Goal: Transaction & Acquisition: Purchase product/service

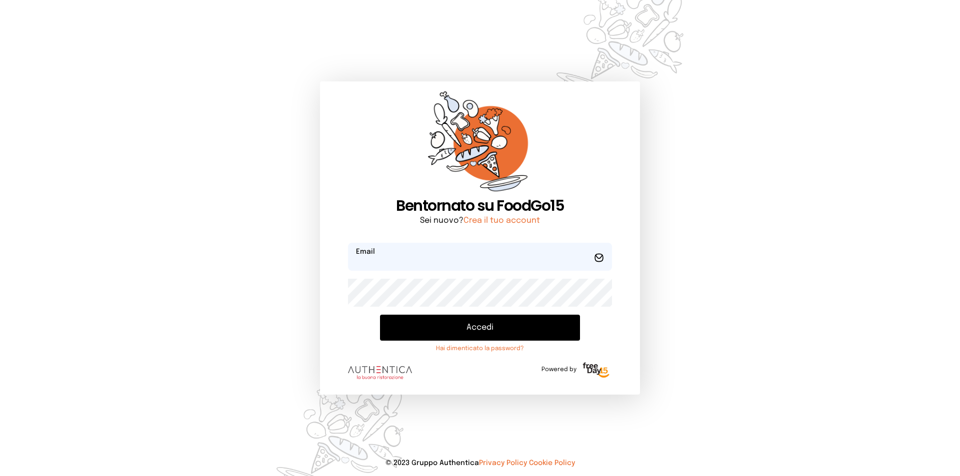
click at [373, 260] on input "email" at bounding box center [480, 257] width 264 height 28
type input "**********"
click at [380, 315] on button "Accedi" at bounding box center [480, 328] width 200 height 26
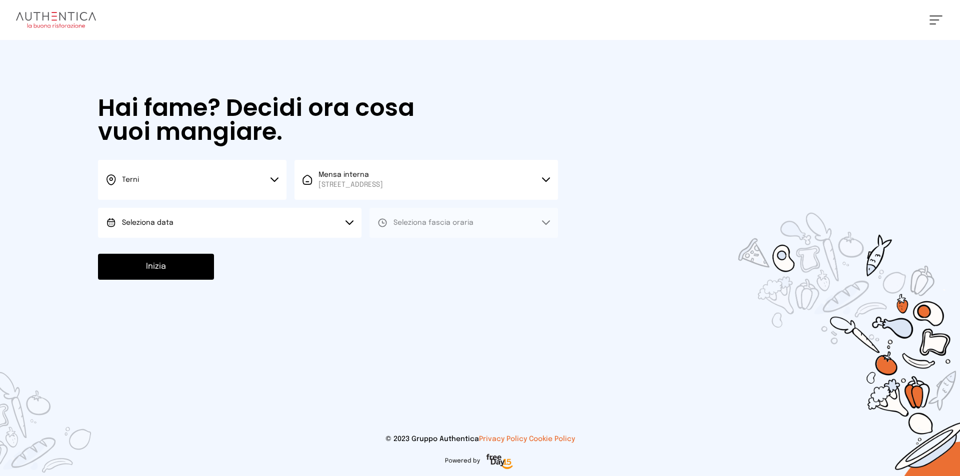
click at [226, 224] on button "Seleziona data" at bounding box center [229, 223] width 263 height 30
click at [207, 248] on li "[DATE], [DATE]" at bounding box center [229, 251] width 263 height 26
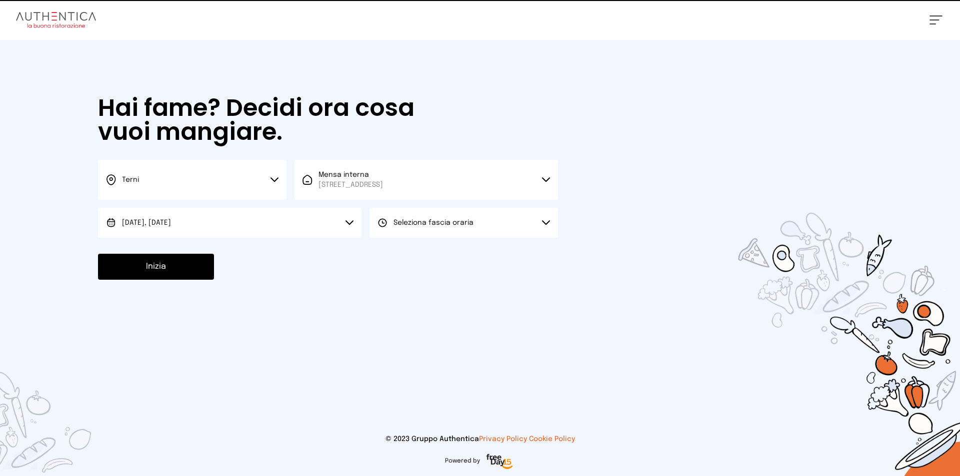
click at [434, 229] on button "Seleziona fascia oraria" at bounding box center [463, 223] width 188 height 30
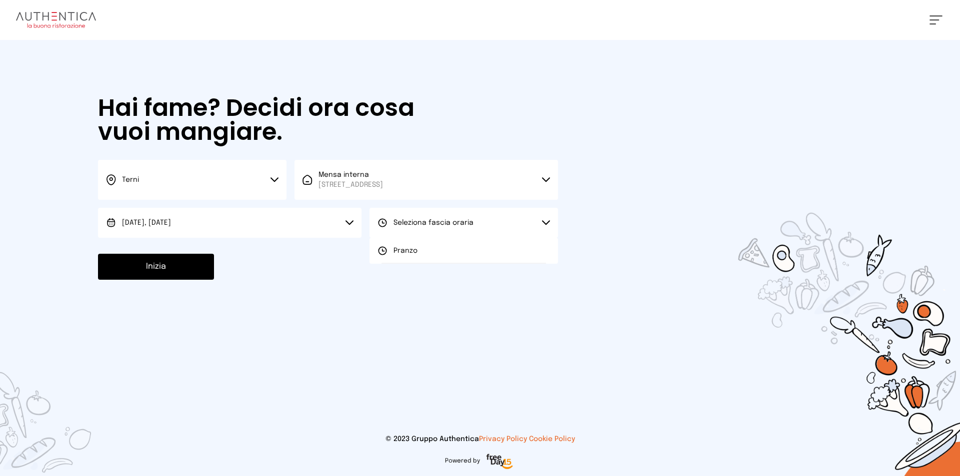
drag, startPoint x: 420, startPoint y: 256, endPoint x: 230, endPoint y: 288, distance: 192.2
click at [416, 256] on li "Pranzo" at bounding box center [463, 251] width 188 height 26
click at [154, 273] on button "Inizia" at bounding box center [156, 267] width 116 height 26
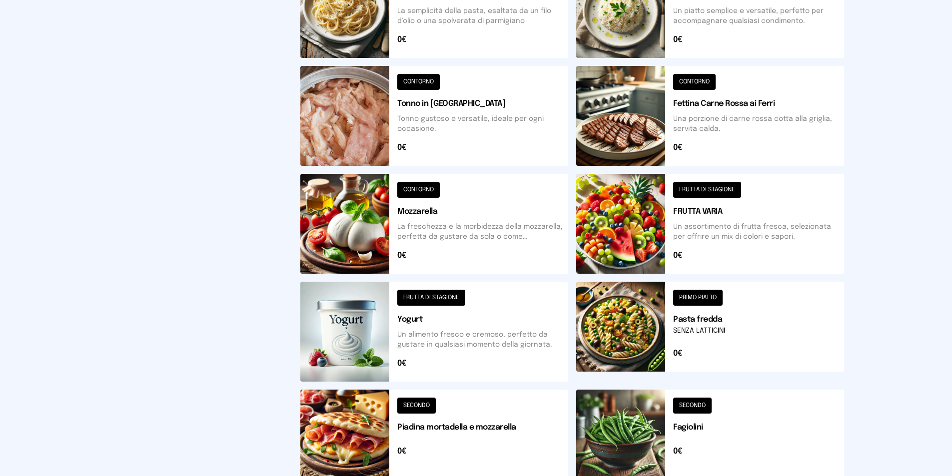
scroll to position [341, 0]
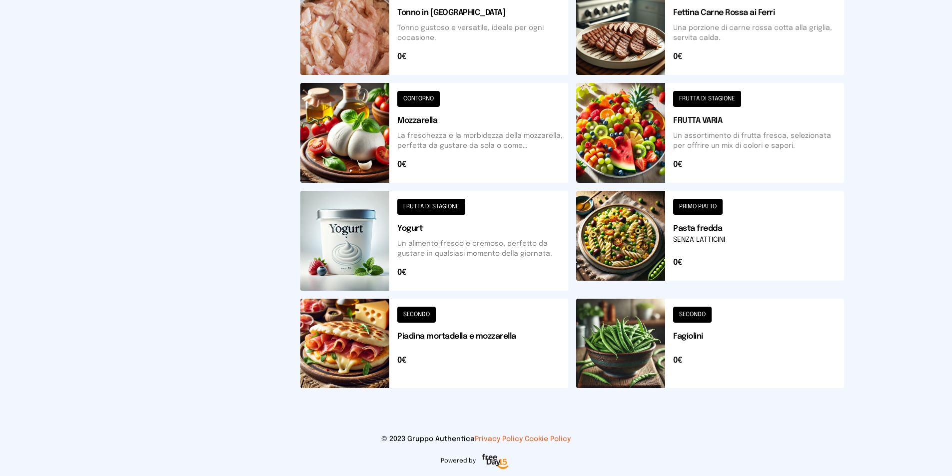
click at [371, 349] on button at bounding box center [434, 343] width 268 height 89
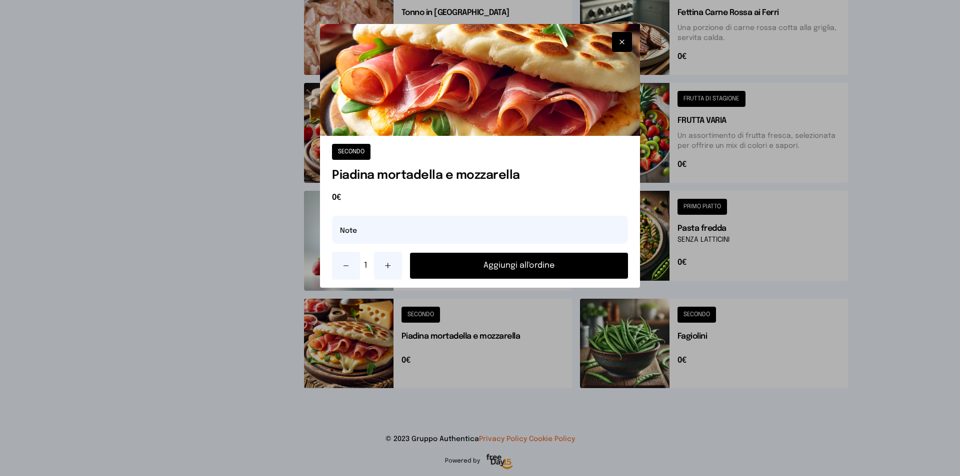
click at [509, 266] on button "Aggiungi all'ordine" at bounding box center [519, 266] width 218 height 26
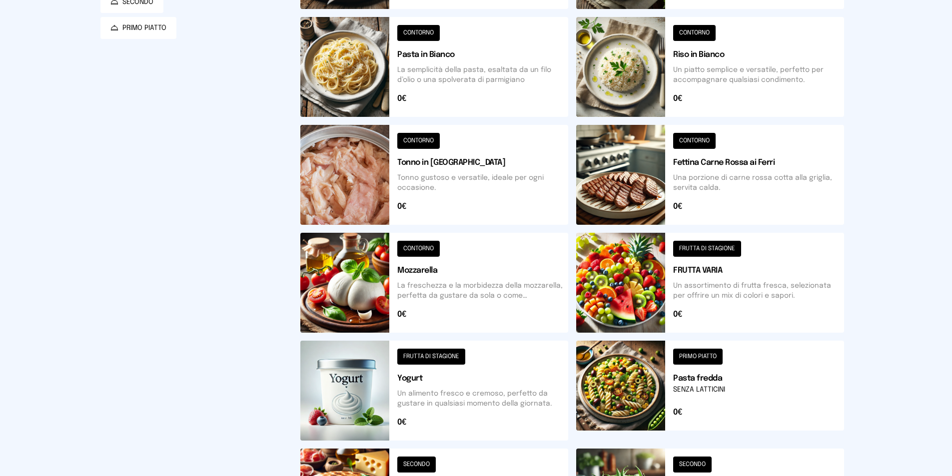
scroll to position [0, 0]
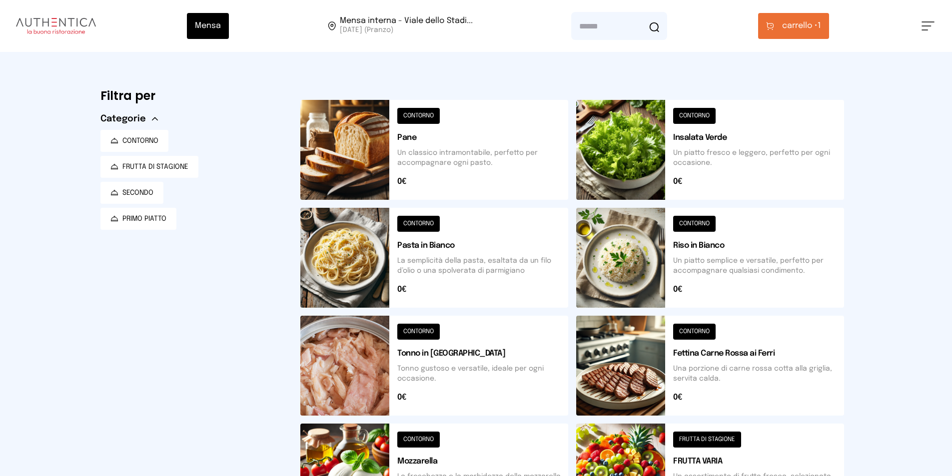
click at [639, 150] on button at bounding box center [710, 150] width 268 height 100
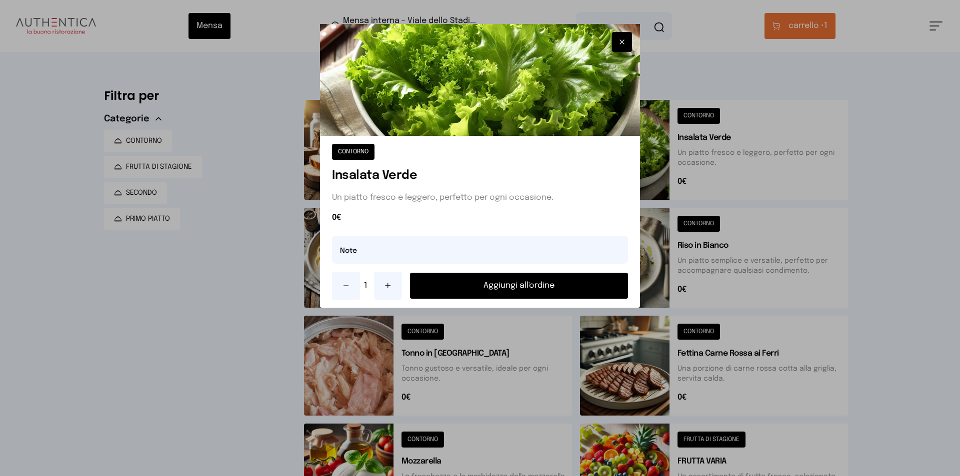
click at [551, 290] on button "Aggiungi all'ordine" at bounding box center [519, 286] width 218 height 26
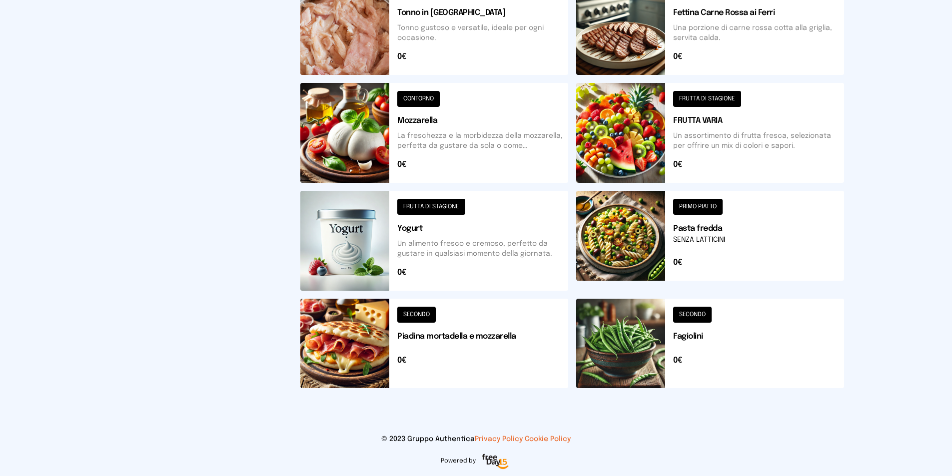
scroll to position [191, 0]
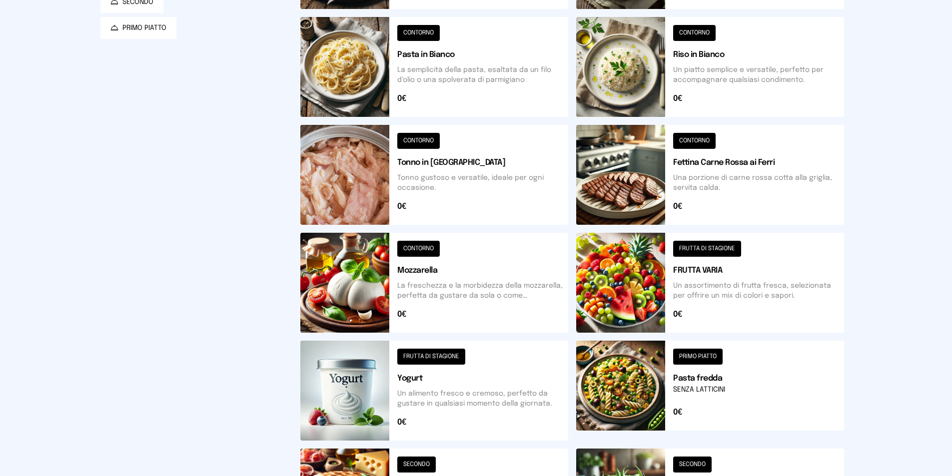
click at [371, 380] on button at bounding box center [434, 391] width 268 height 100
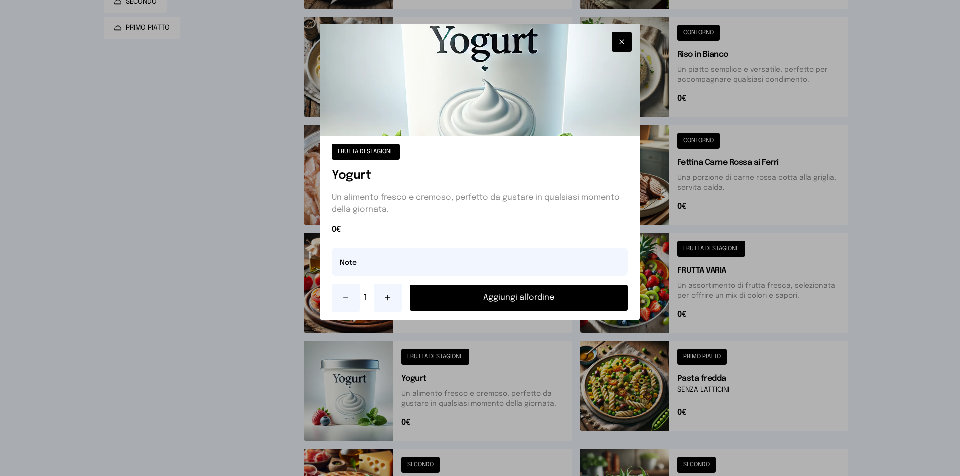
click at [505, 301] on button "Aggiungi all'ordine" at bounding box center [519, 298] width 218 height 26
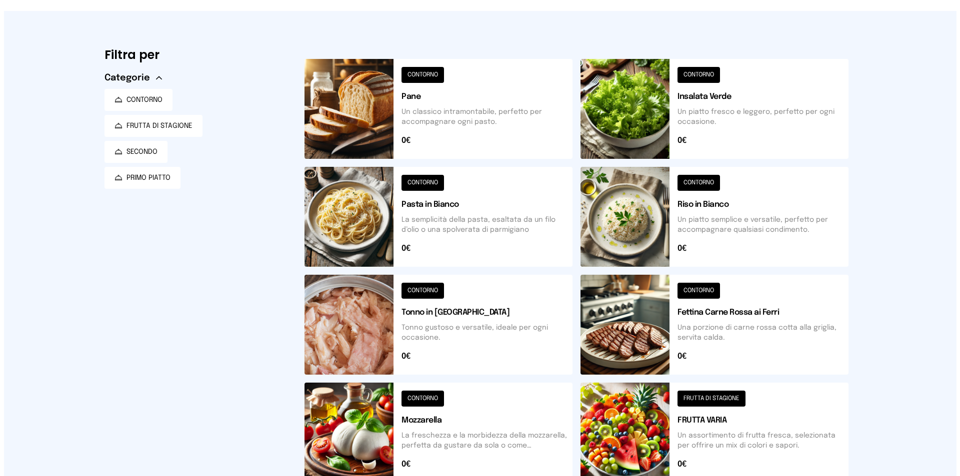
scroll to position [0, 0]
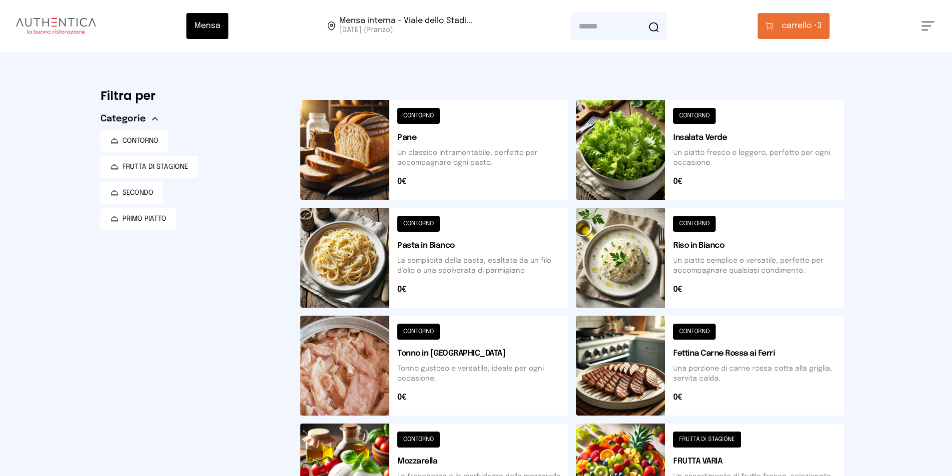
click at [787, 24] on span "carrello •" at bounding box center [799, 26] width 35 height 12
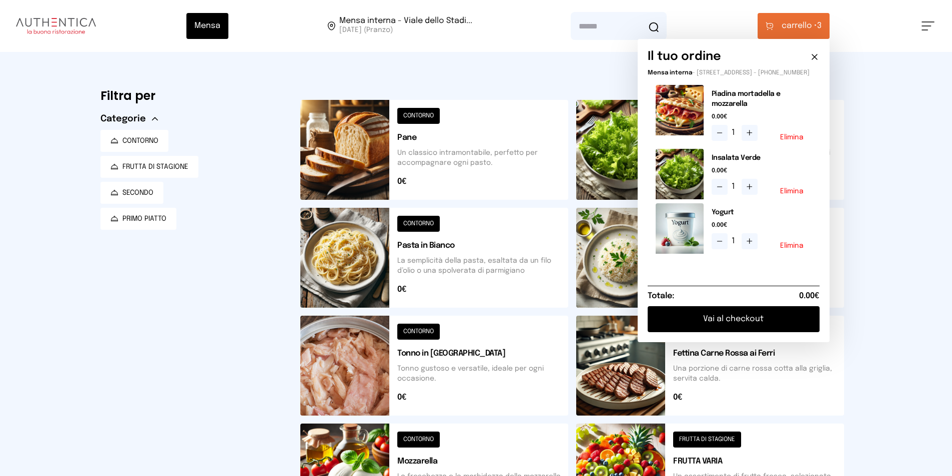
click at [692, 322] on button "Vai al checkout" at bounding box center [734, 319] width 172 height 26
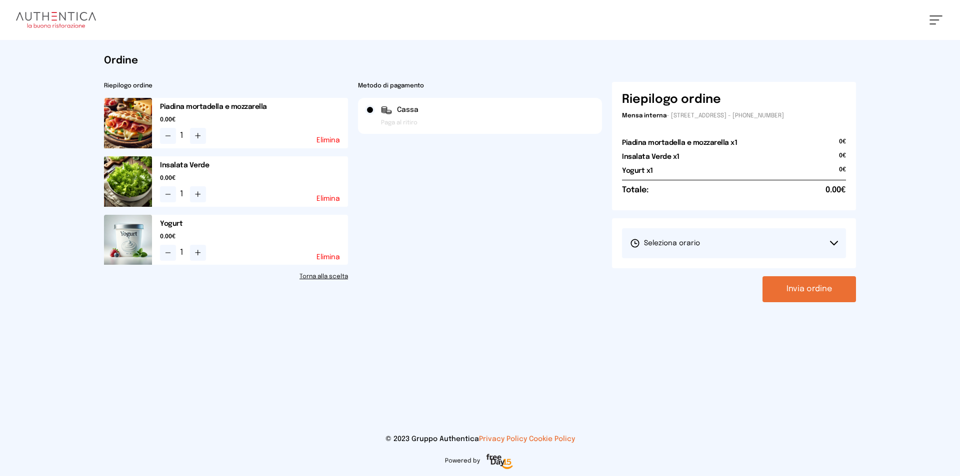
click at [689, 248] on span "Seleziona orario" at bounding box center [665, 243] width 70 height 10
click at [669, 281] on li "1° Turno (13:00 - 15:00)" at bounding box center [734, 271] width 224 height 26
click at [798, 282] on button "Invia ordine" at bounding box center [808, 289] width 93 height 26
